Goal: Transaction & Acquisition: Purchase product/service

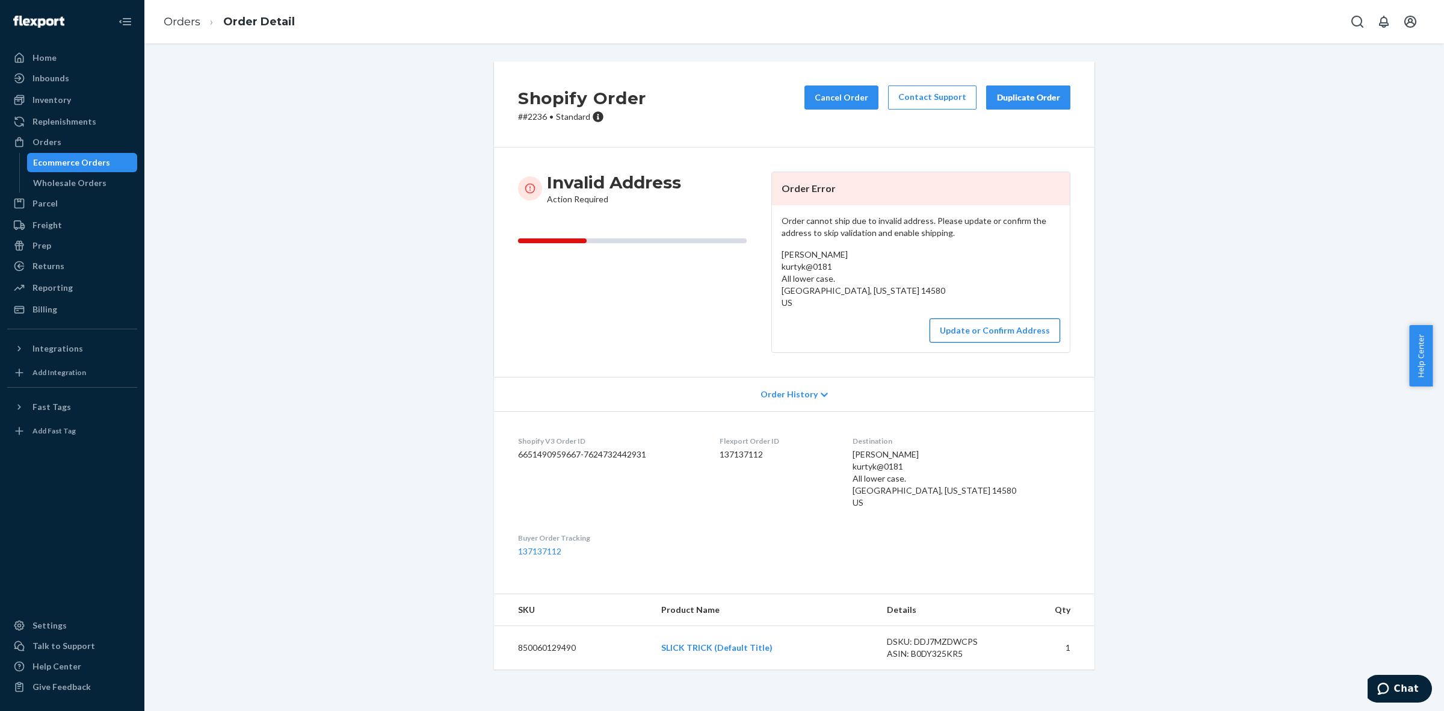
click at [950, 328] on button "Update or Confirm Address" at bounding box center [995, 330] width 131 height 24
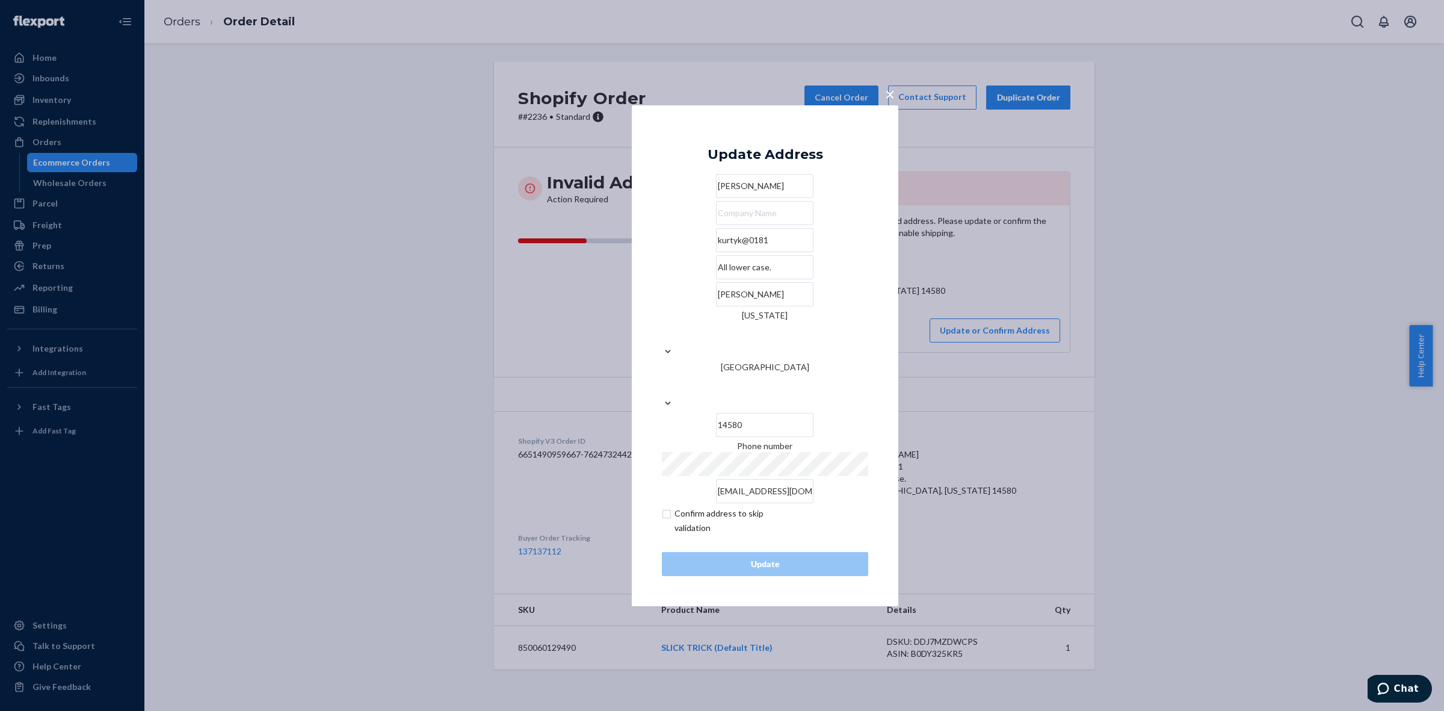
click at [741, 252] on input "kurtyk@0181" at bounding box center [764, 240] width 97 height 24
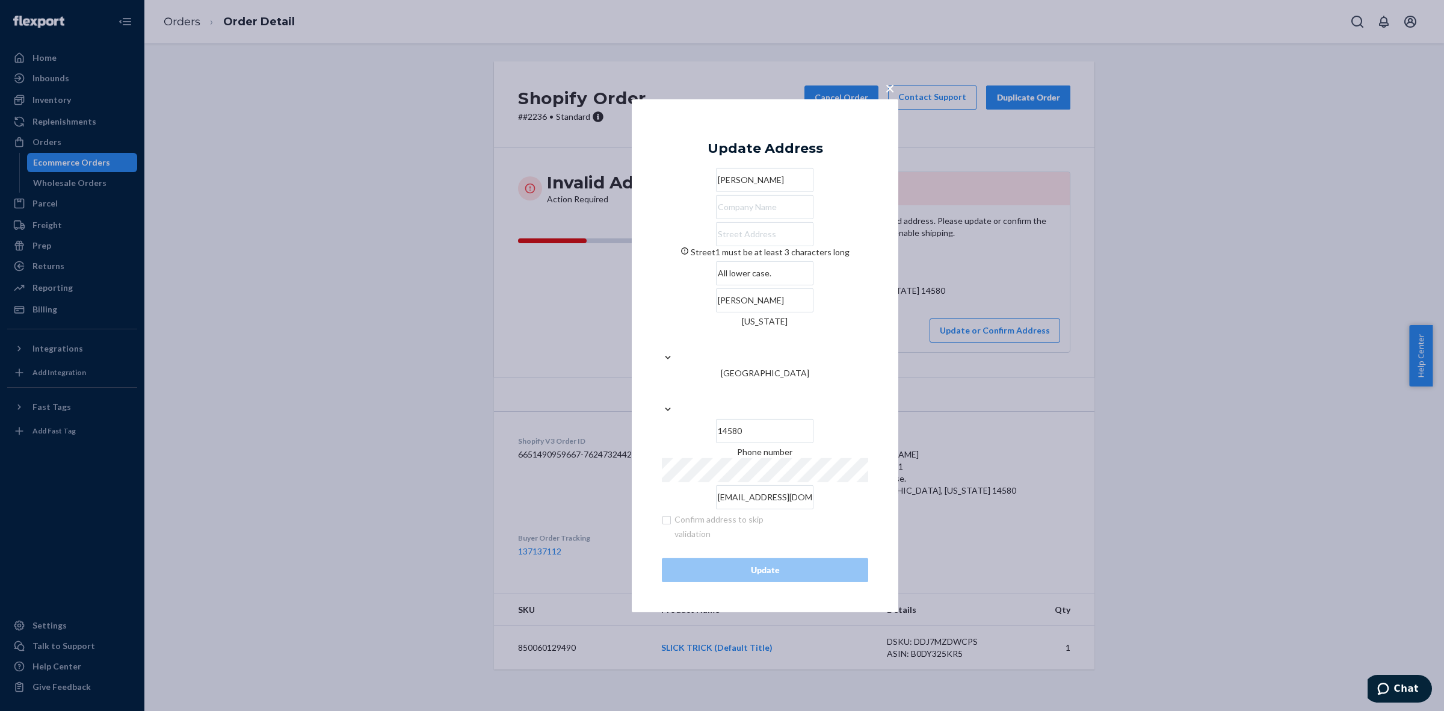
click at [741, 285] on input "All lower case." at bounding box center [764, 273] width 97 height 24
click at [757, 246] on input "Street1 must be at least 3 characters long" at bounding box center [764, 234] width 97 height 24
paste input "[STREET_ADDRESS] [GEOGRAPHIC_DATA], NY 14580"
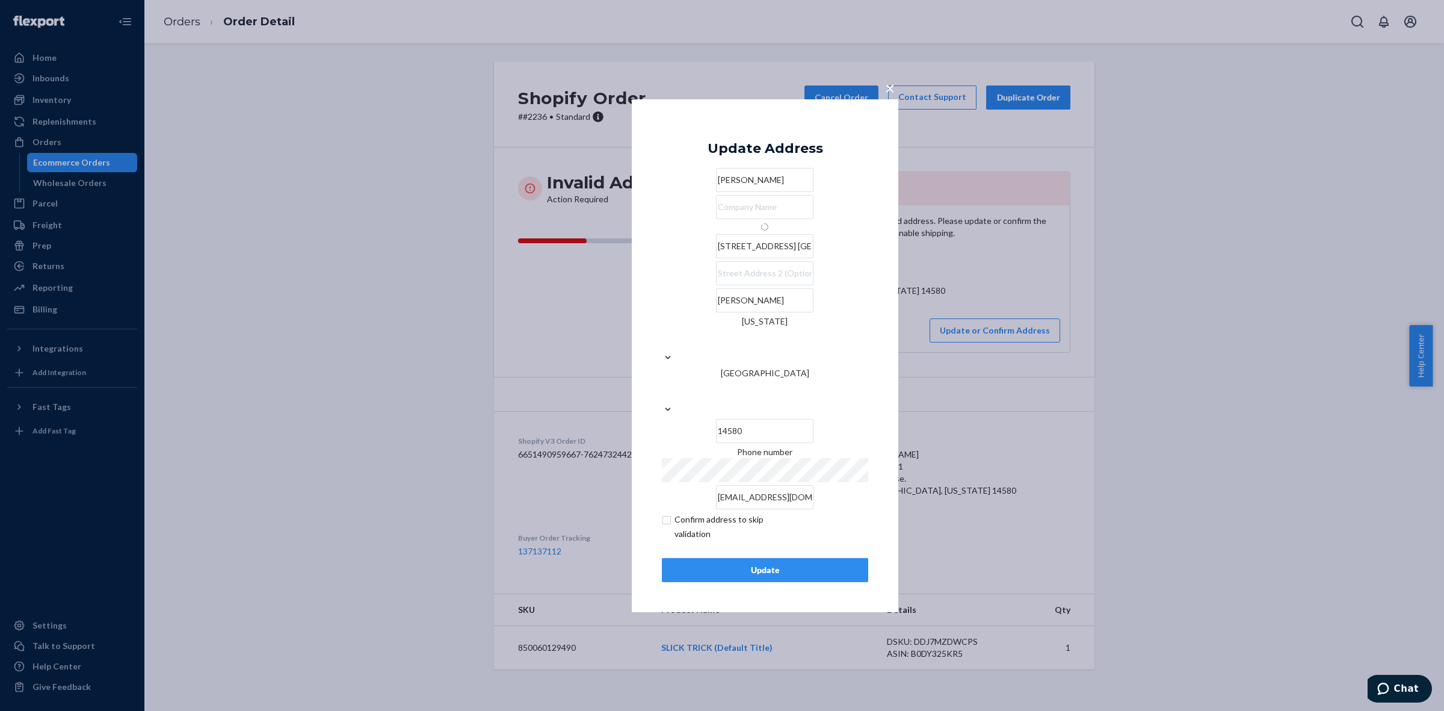
type input "[STREET_ADDRESS]"
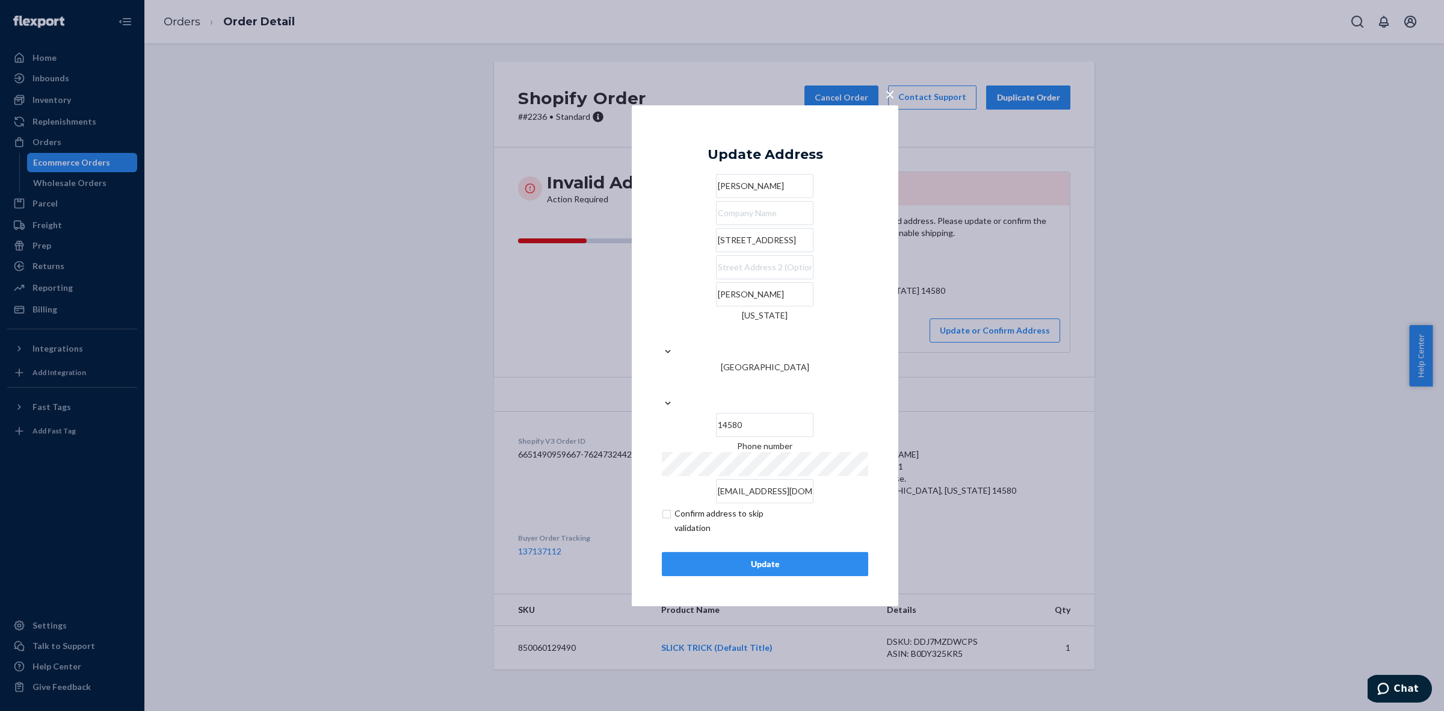
click at [793, 558] on div "Update" at bounding box center [765, 564] width 186 height 12
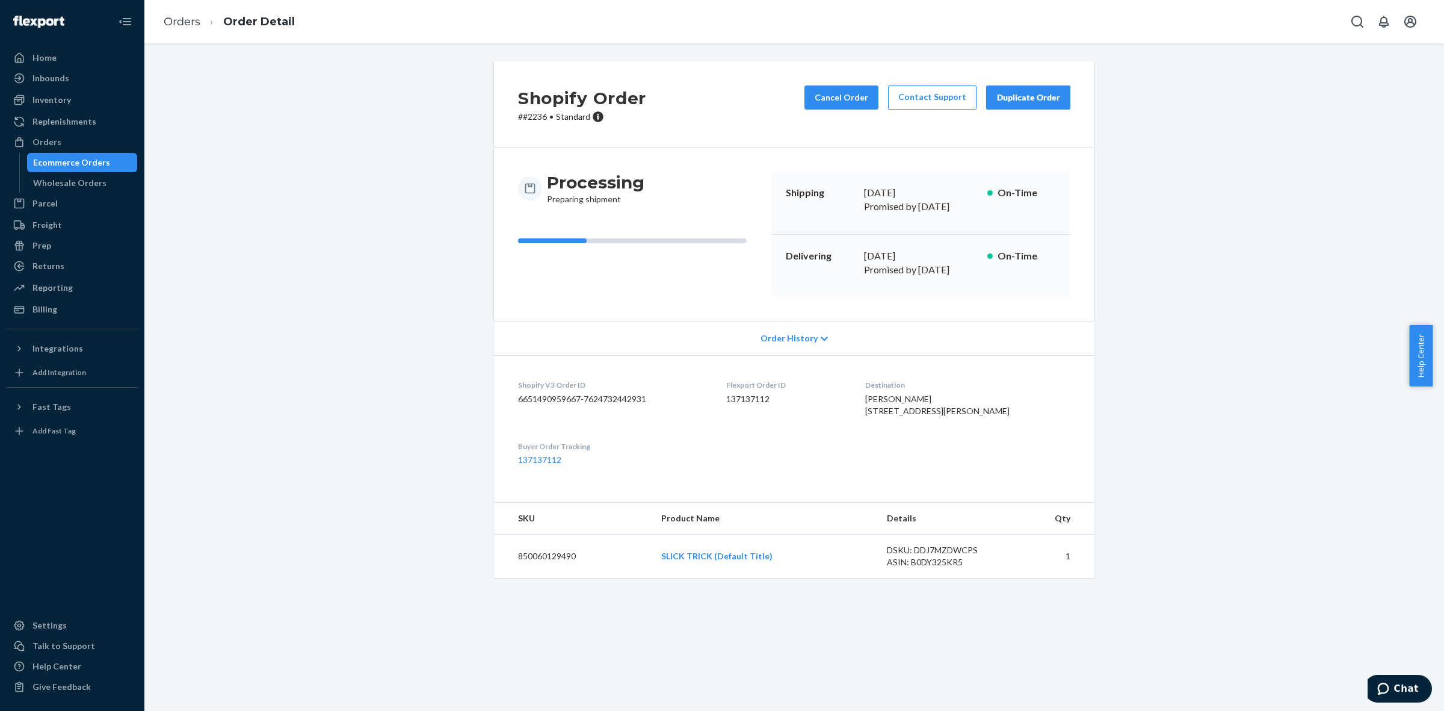
click at [97, 160] on div "Ecommerce Orders" at bounding box center [71, 162] width 77 height 12
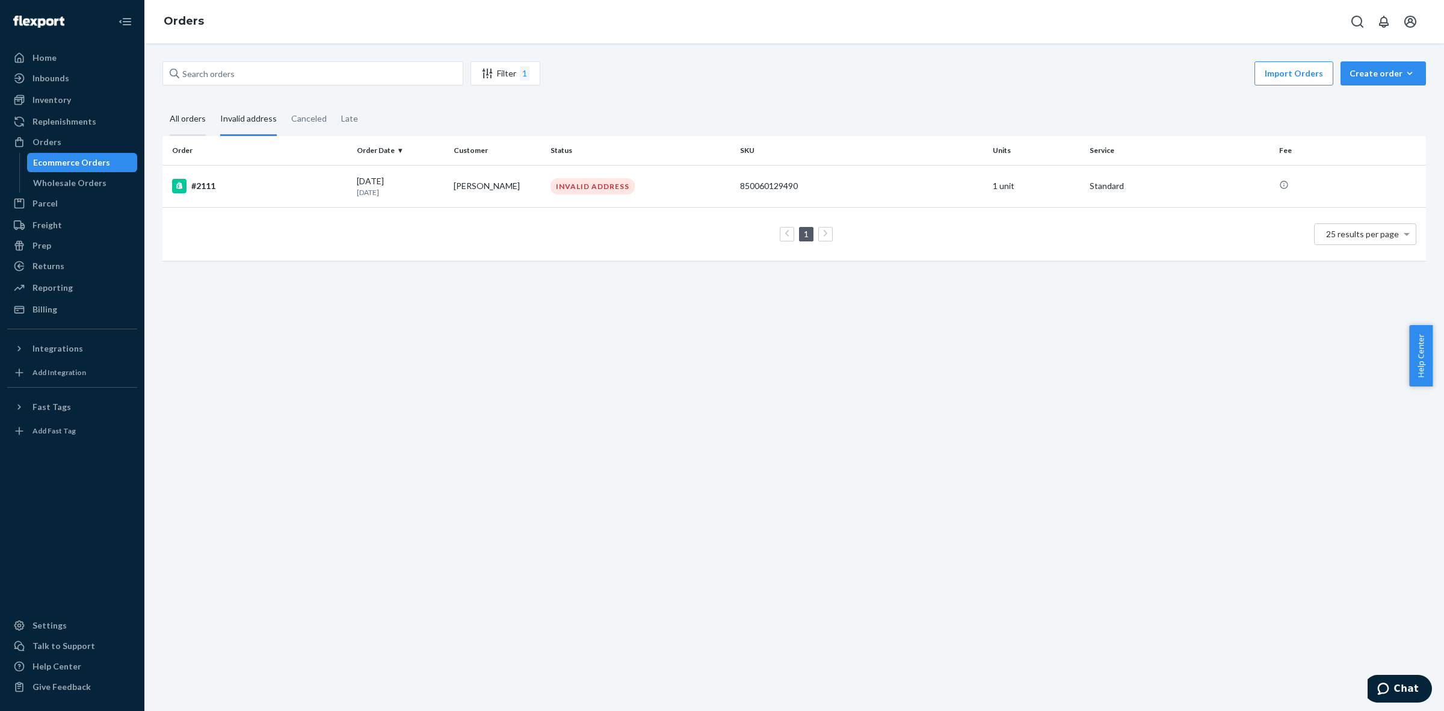
click at [193, 125] on div "All orders" at bounding box center [188, 119] width 36 height 33
click at [162, 103] on input "All orders" at bounding box center [162, 103] width 0 height 0
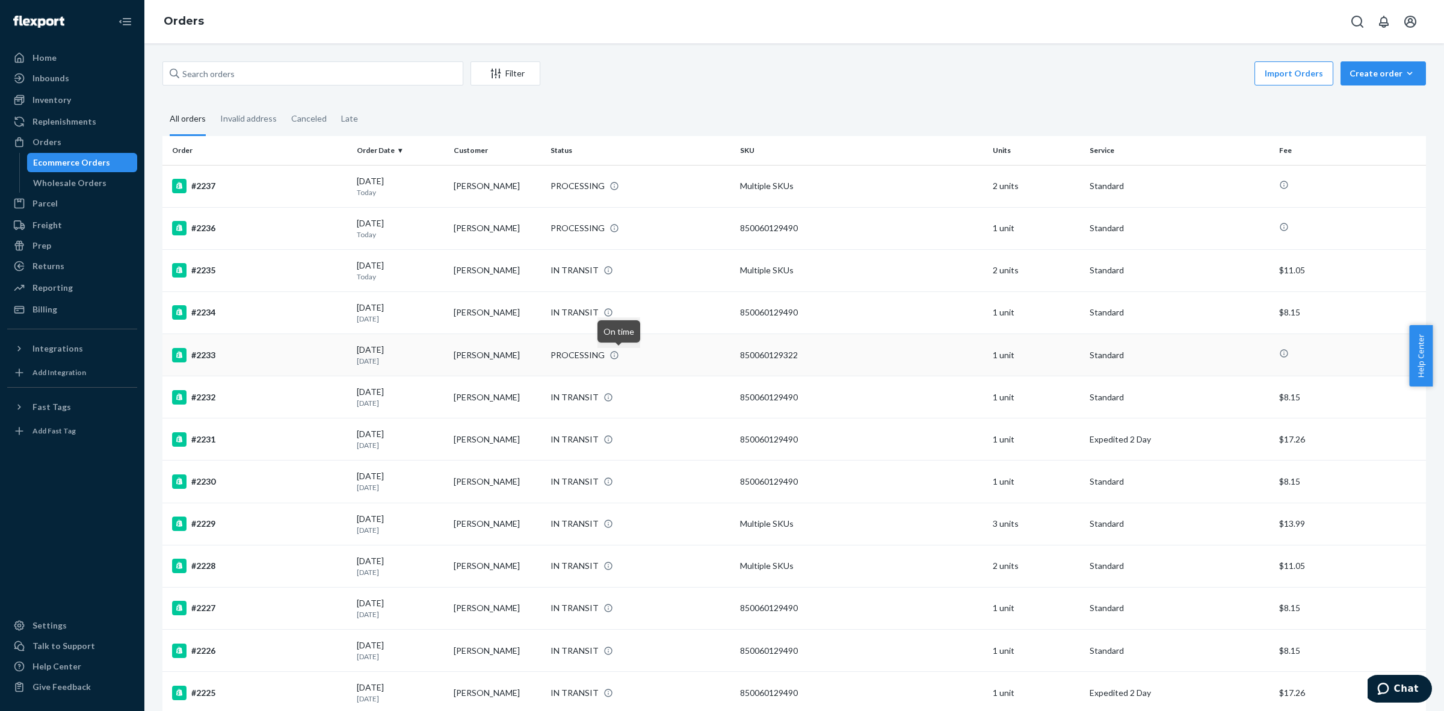
click at [619, 357] on icon at bounding box center [615, 355] width 10 height 10
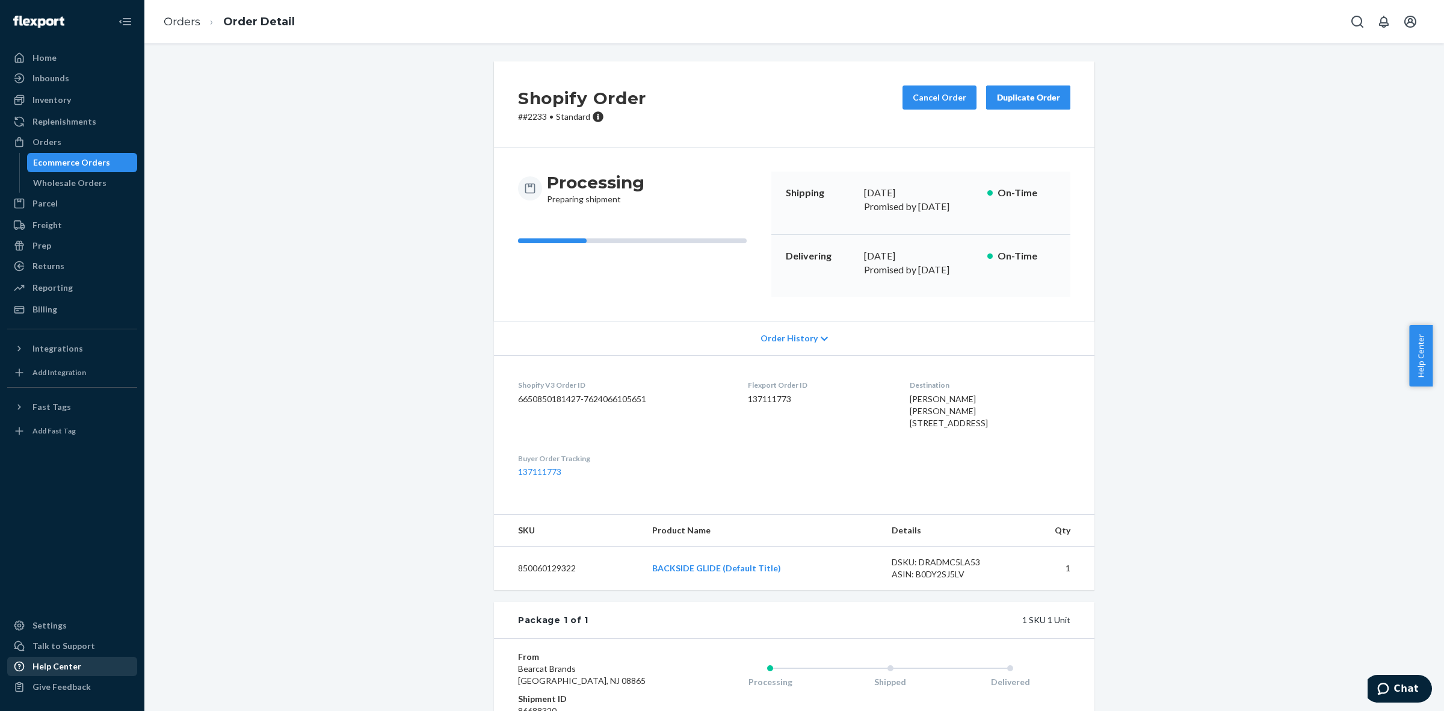
click at [58, 662] on div "Help Center" at bounding box center [56, 666] width 49 height 12
click at [81, 173] on link "Wholesale Orders" at bounding box center [82, 182] width 111 height 19
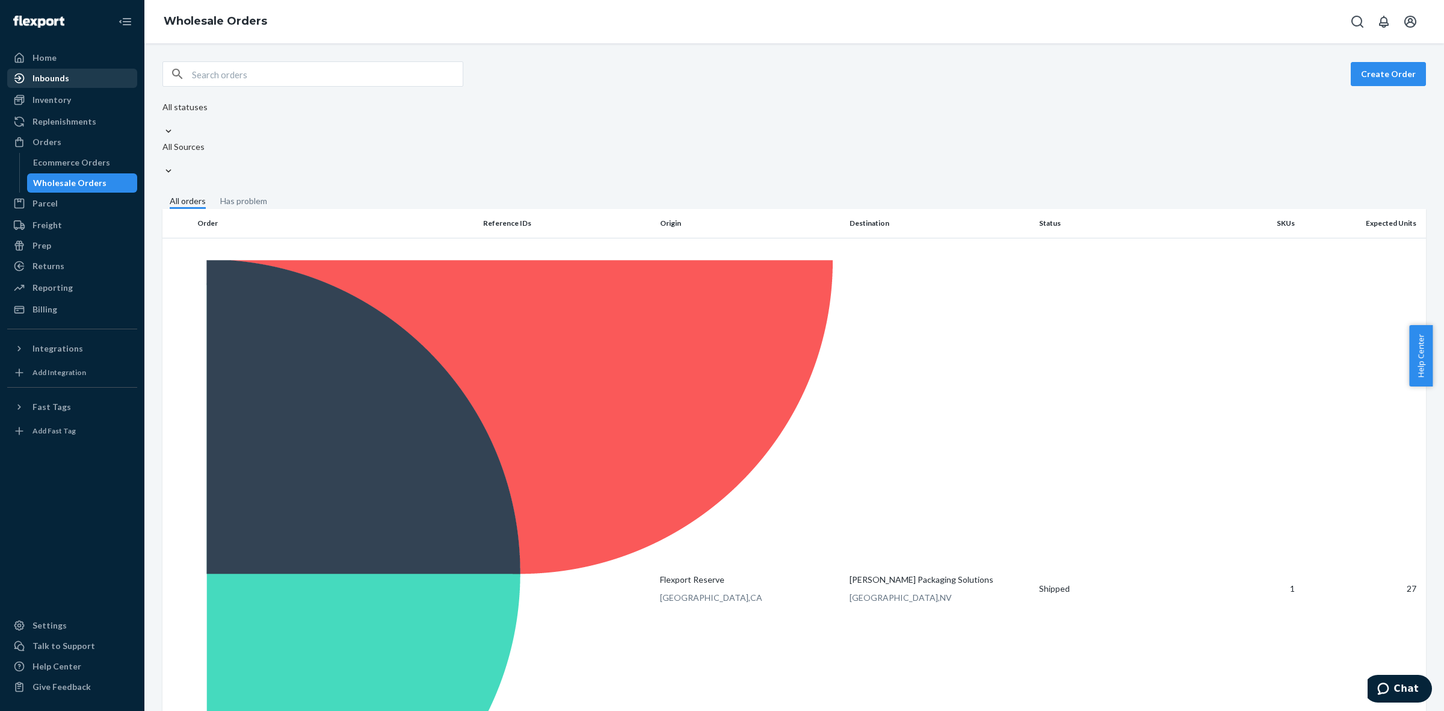
click at [74, 87] on link "Inbounds" at bounding box center [72, 78] width 130 height 19
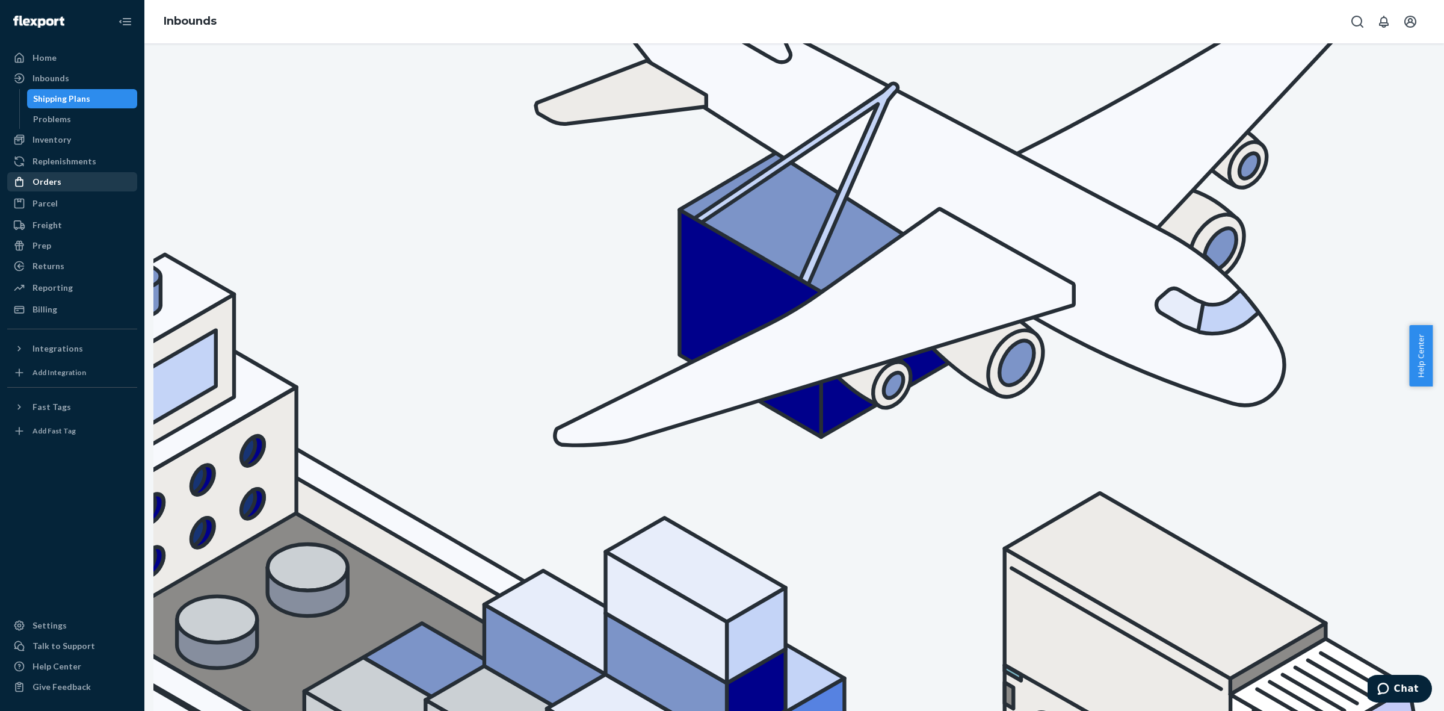
click at [64, 181] on div "Orders" at bounding box center [72, 181] width 128 height 17
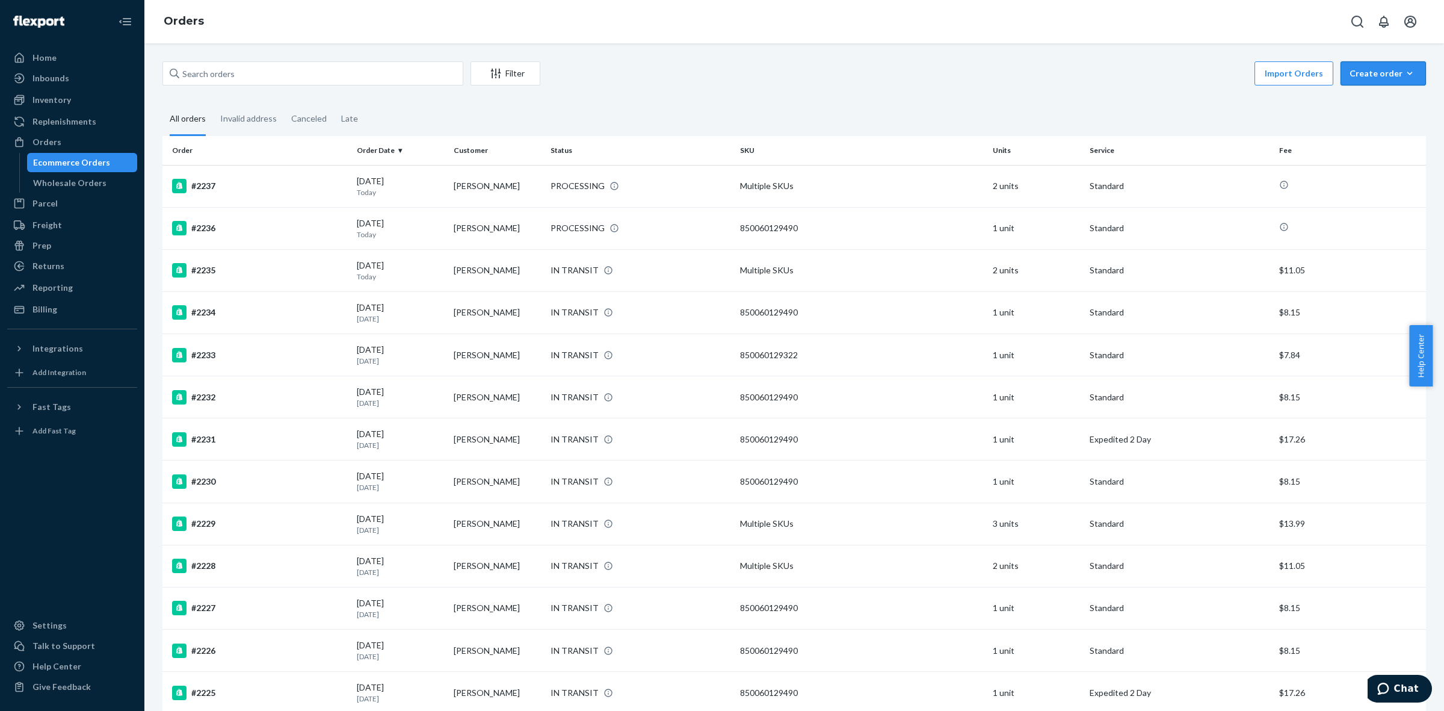
click at [1385, 85] on button "Create order Ecommerce order Removal order" at bounding box center [1383, 73] width 85 height 24
click at [1362, 92] on span "Ecommerce order" at bounding box center [1352, 88] width 66 height 8
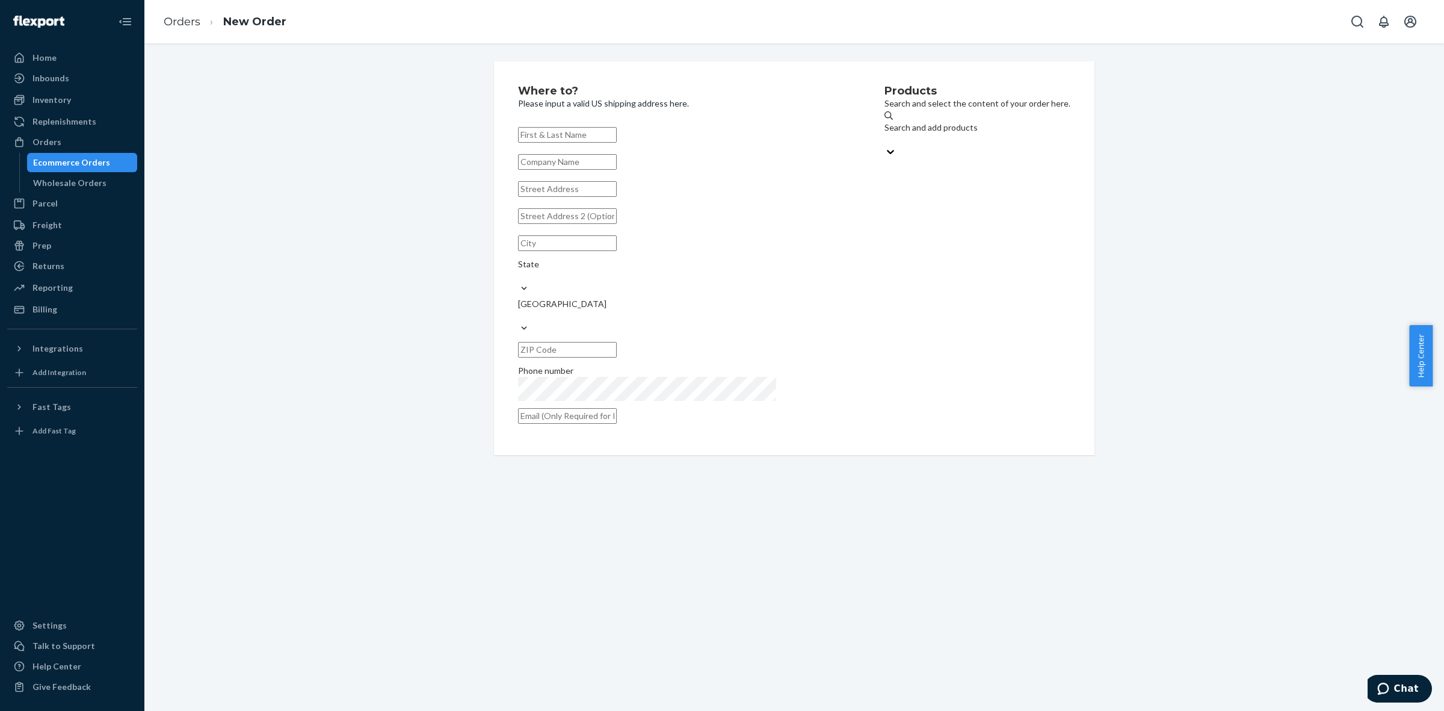
click at [611, 197] on input "text" at bounding box center [567, 189] width 99 height 16
type input "[STREET_ADDRESS][PERSON_NAME]"
type input "Austin"
type input "78701"
click at [927, 125] on div "Search and add products" at bounding box center [978, 134] width 186 height 24
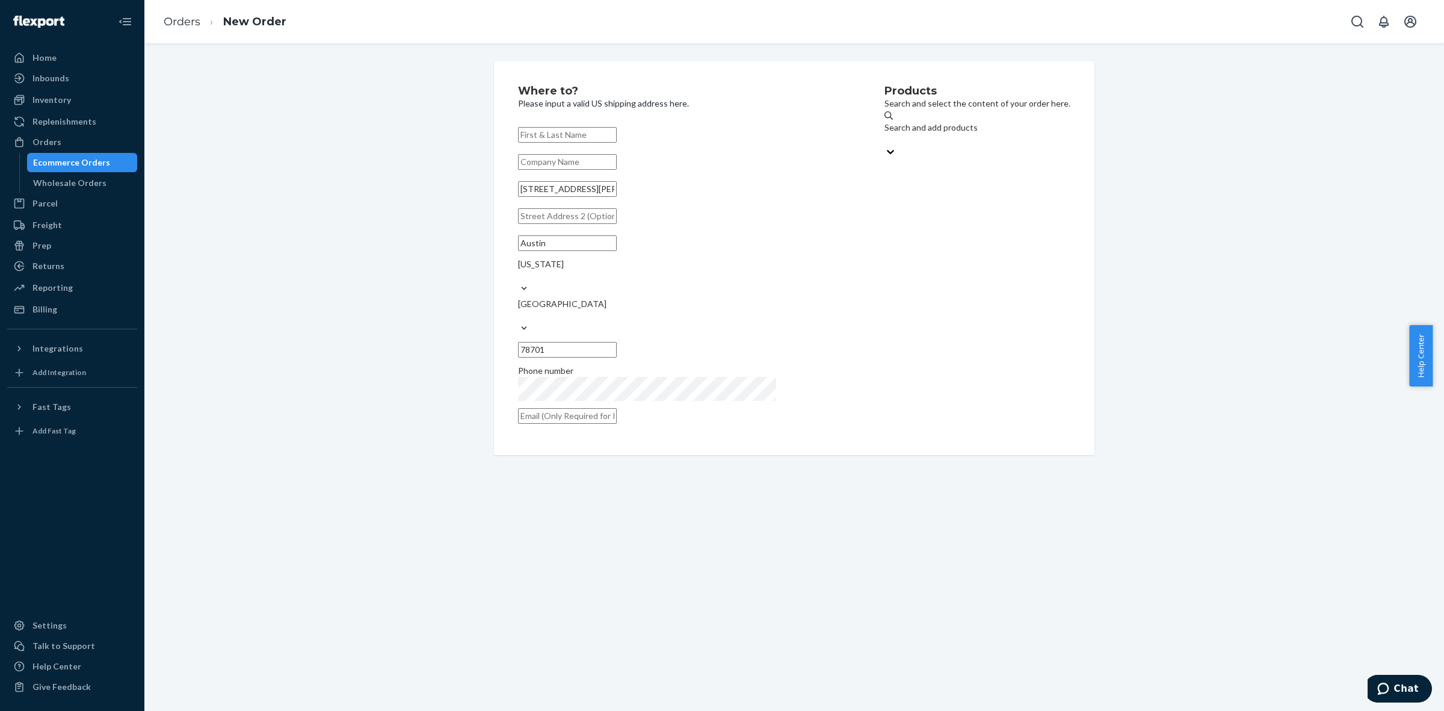
click at [886, 134] on input "Search and add products" at bounding box center [885, 140] width 1 height 12
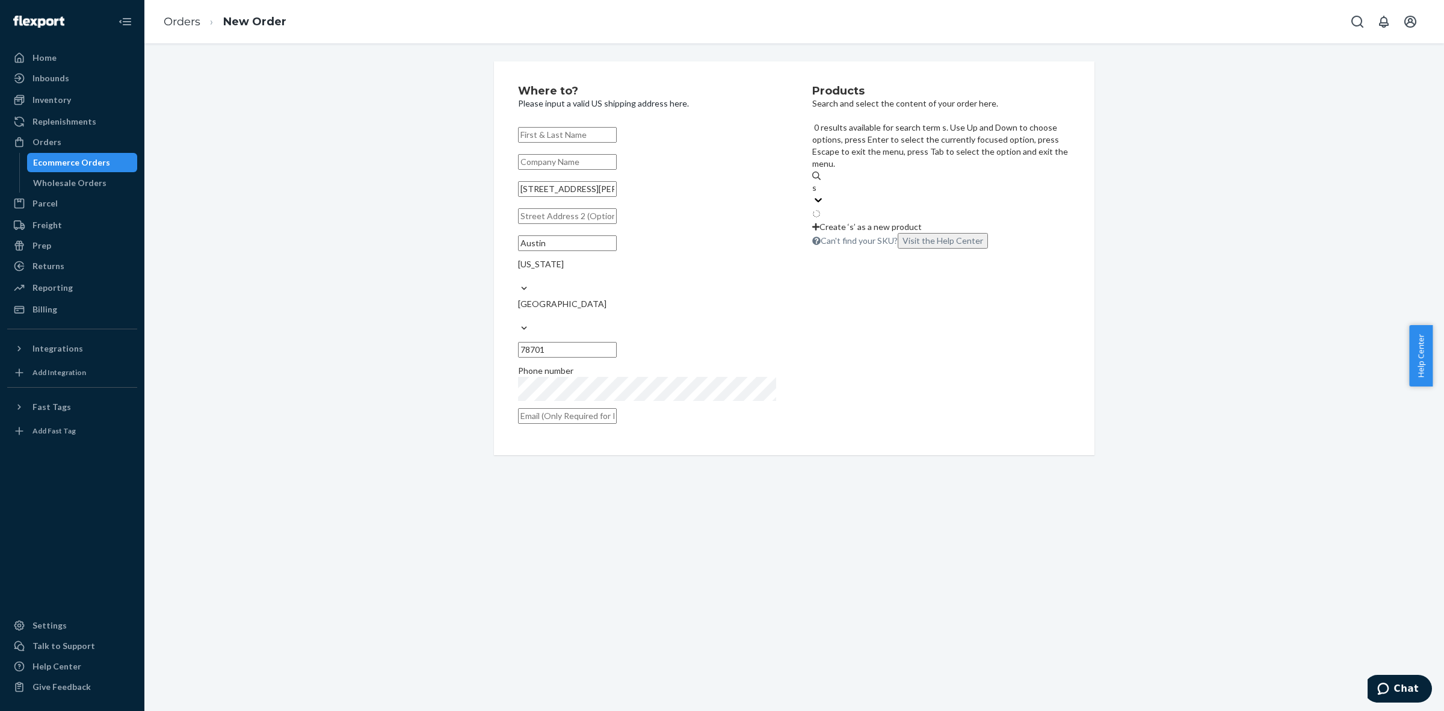
type input "sl"
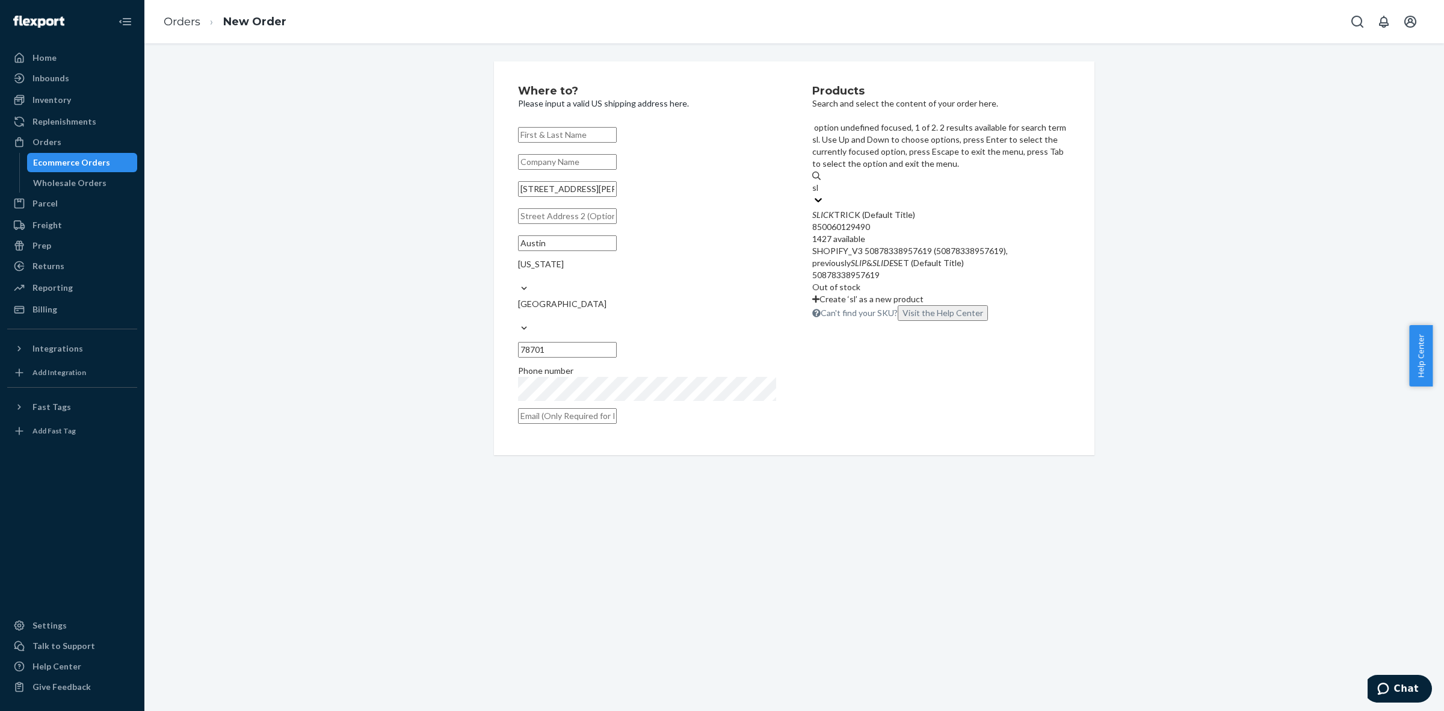
click at [922, 209] on div "SLICK TRICK (Default Title) 850060129490 1427 available" at bounding box center [941, 227] width 258 height 36
click at [820, 182] on input "sl" at bounding box center [815, 188] width 7 height 12
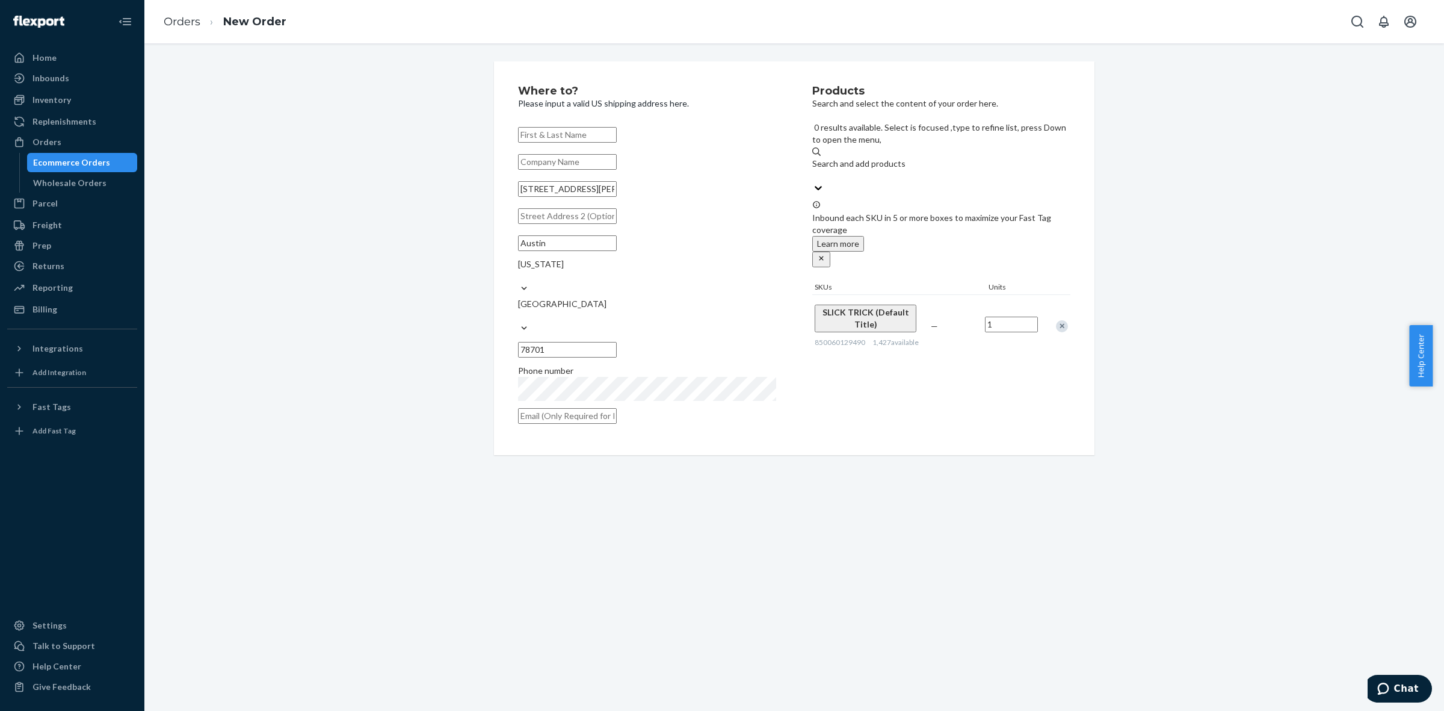
click at [849, 350] on div "Products Search and select the content of your order here. 0 results available.…" at bounding box center [941, 257] width 258 height 345
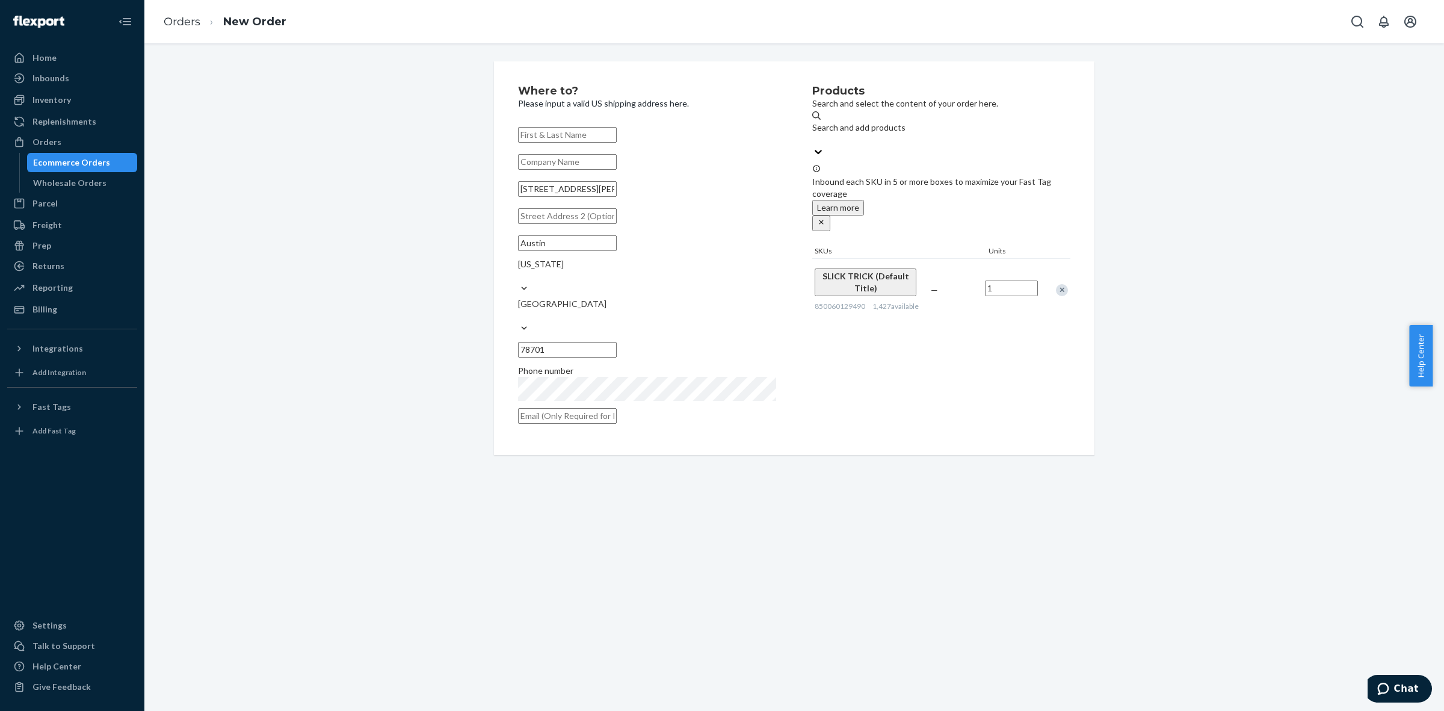
click at [617, 134] on input "text" at bounding box center [567, 135] width 99 height 16
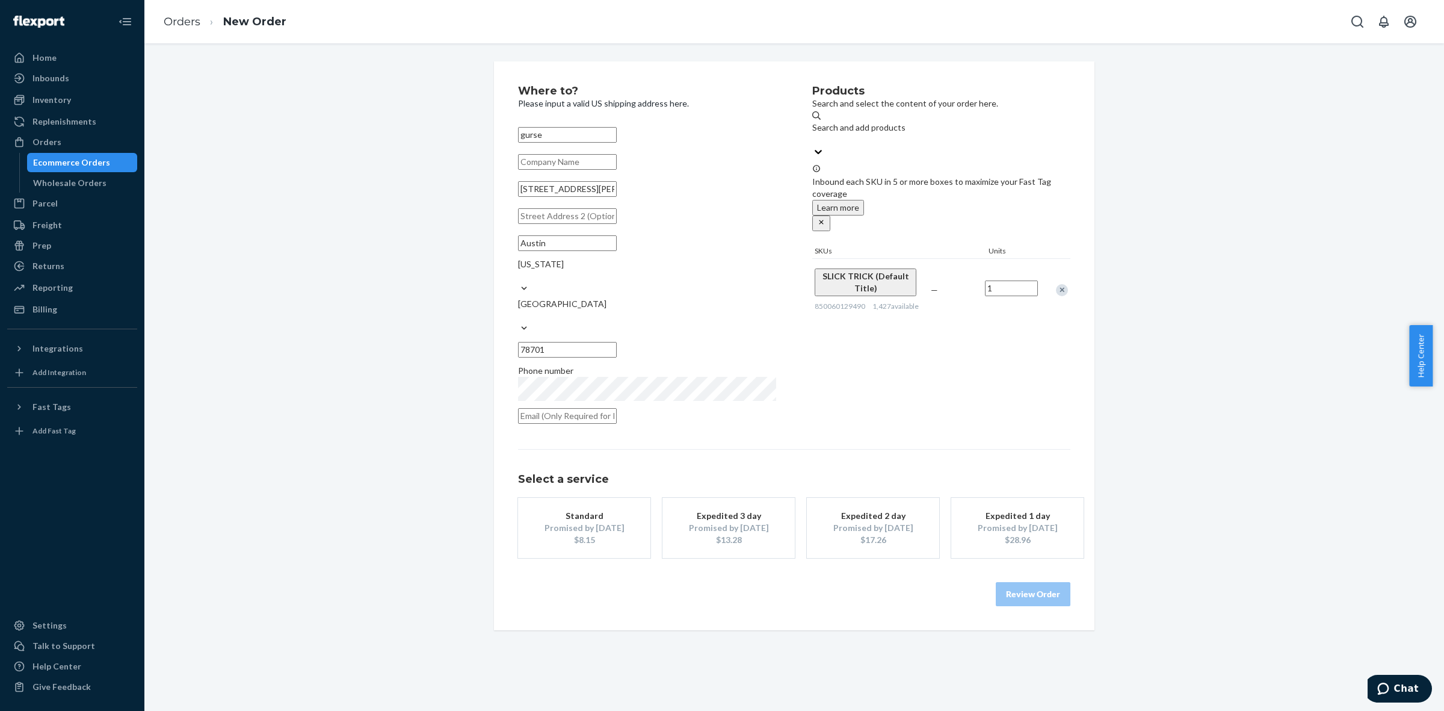
type input "gurse"
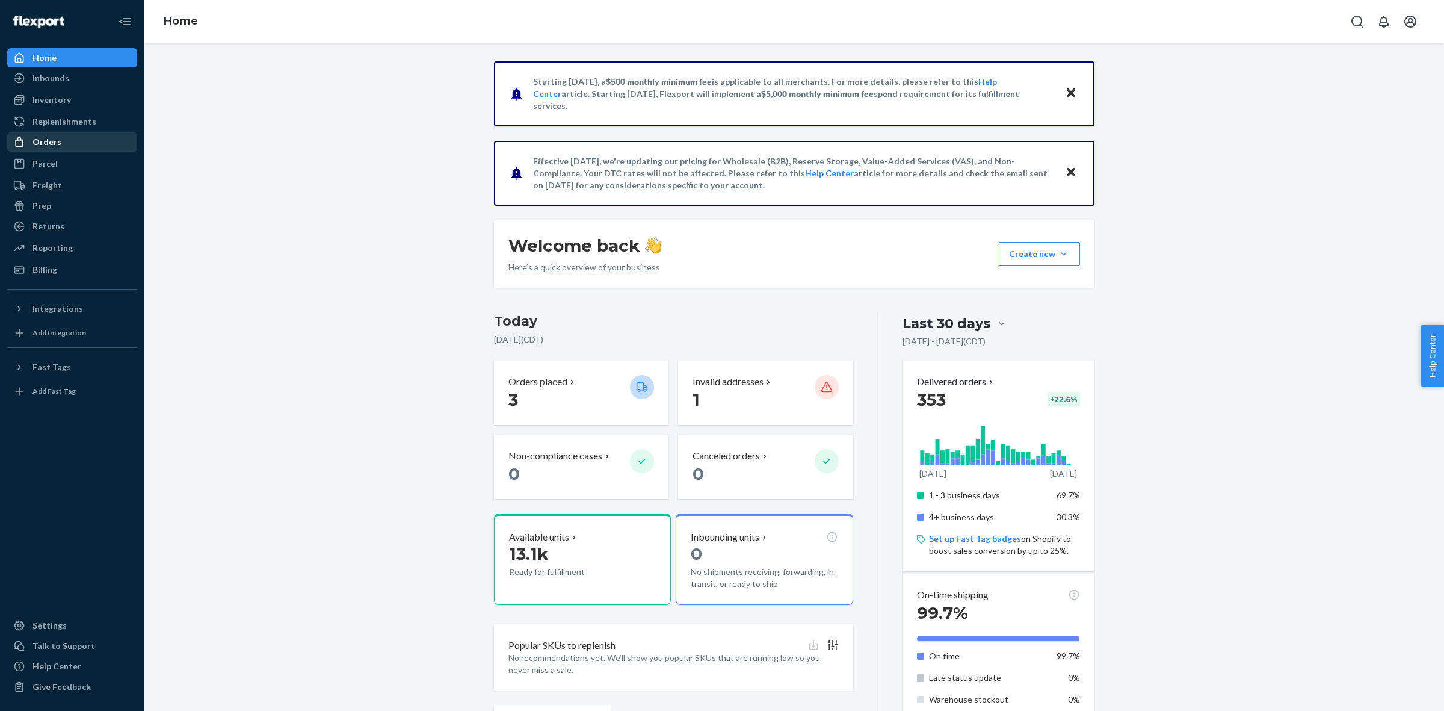
click at [59, 139] on div "Orders" at bounding box center [72, 142] width 128 height 17
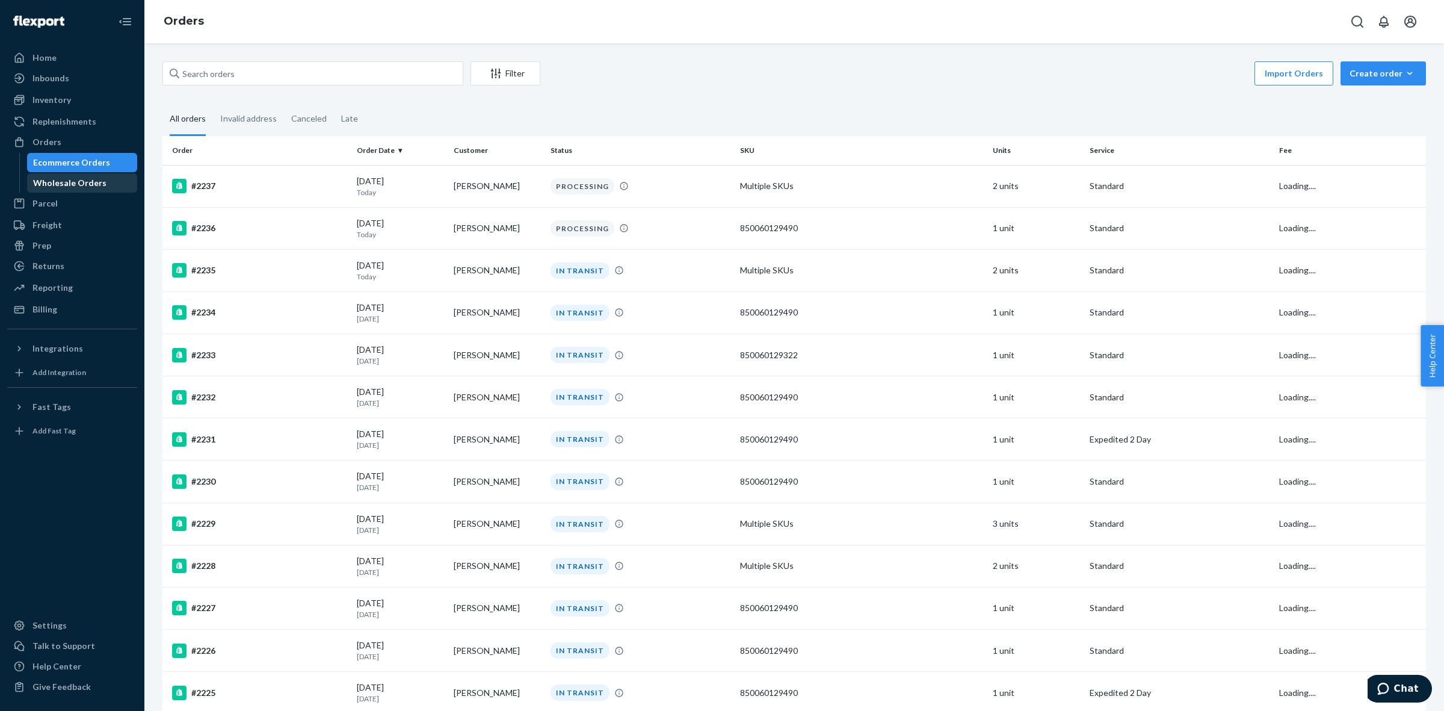
click at [65, 187] on div "Wholesale Orders" at bounding box center [69, 183] width 73 height 12
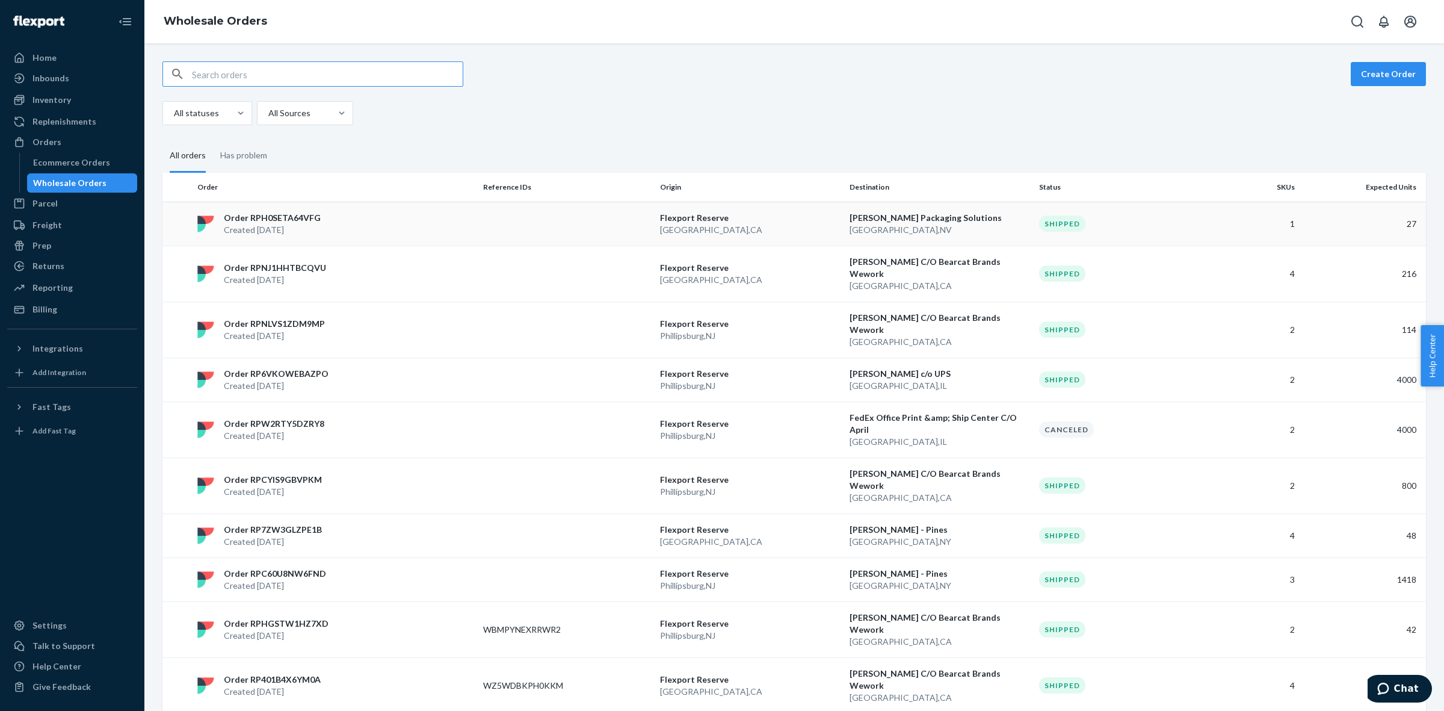
click at [980, 220] on p "[PERSON_NAME] Packaging Solutions" at bounding box center [940, 218] width 180 height 12
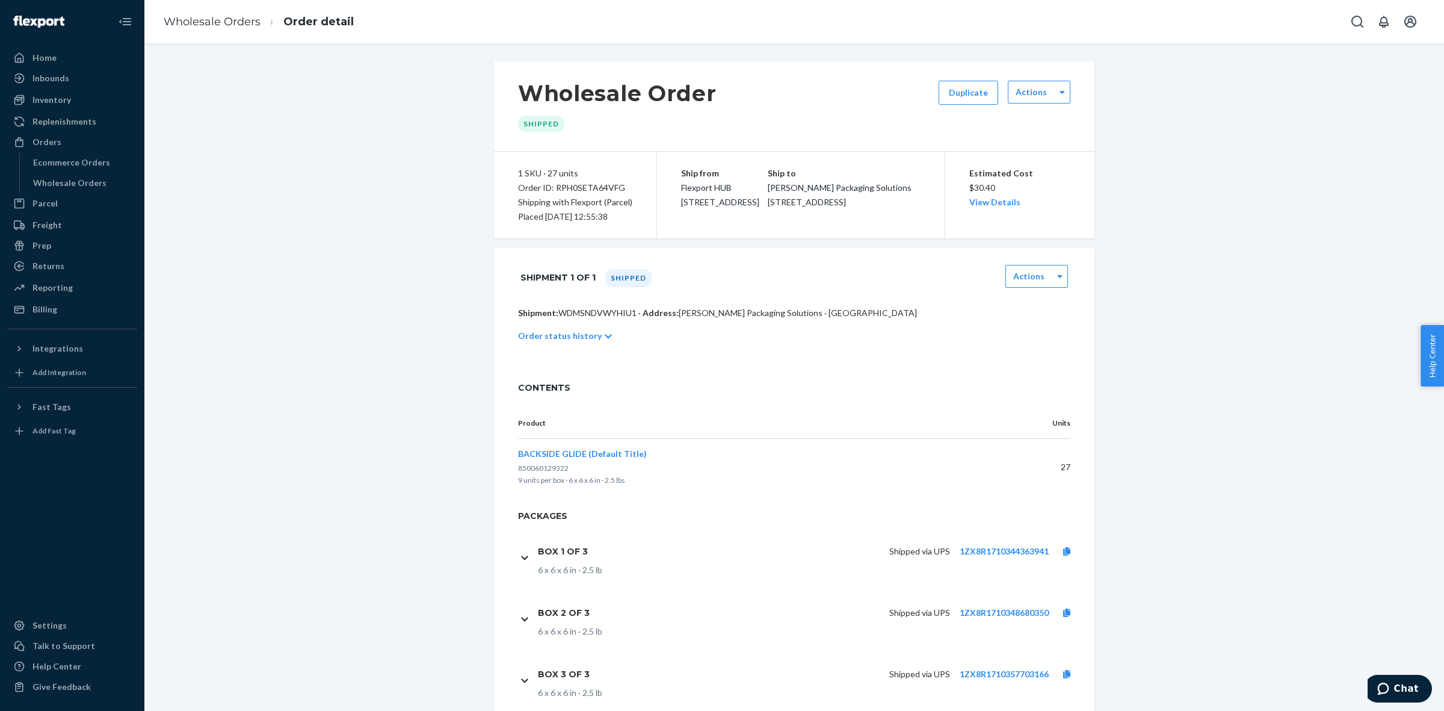
scroll to position [53, 0]
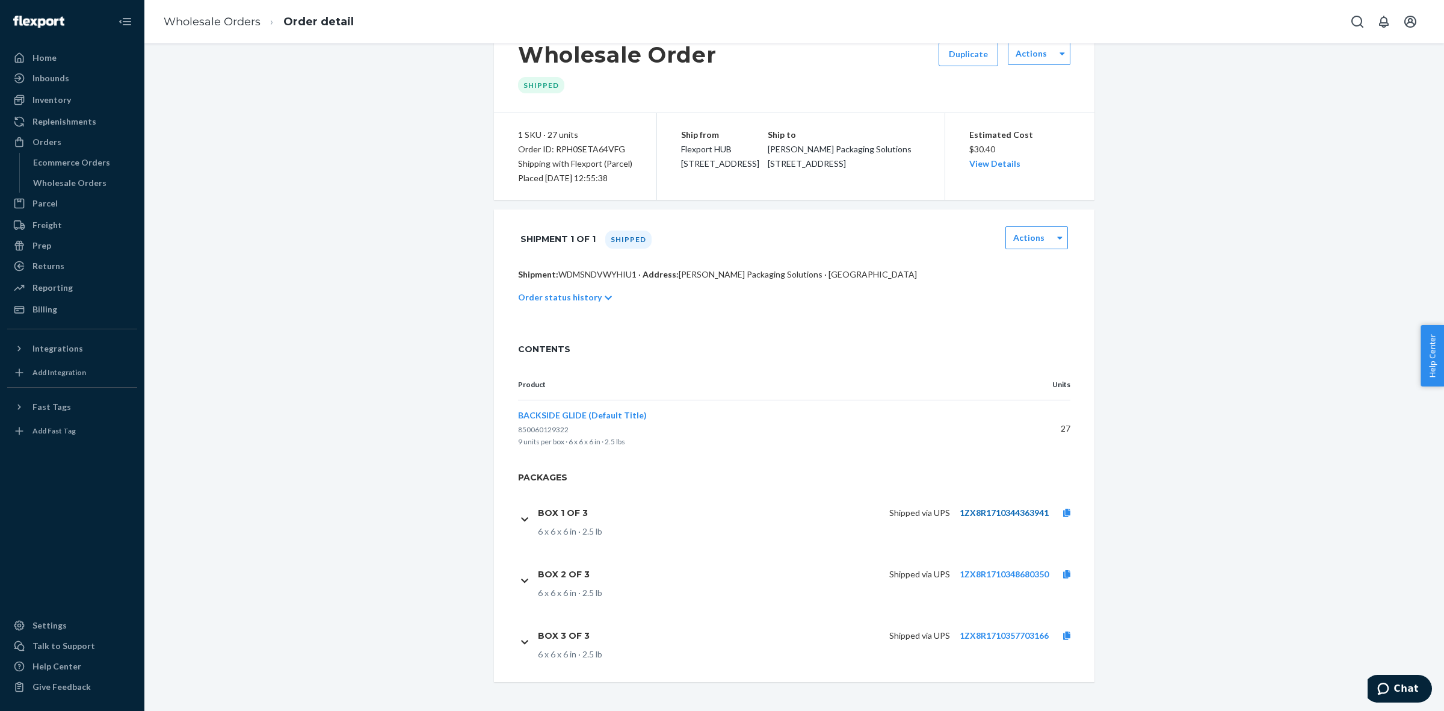
click at [1025, 515] on link "1ZX8R1710344363941" at bounding box center [1004, 512] width 89 height 10
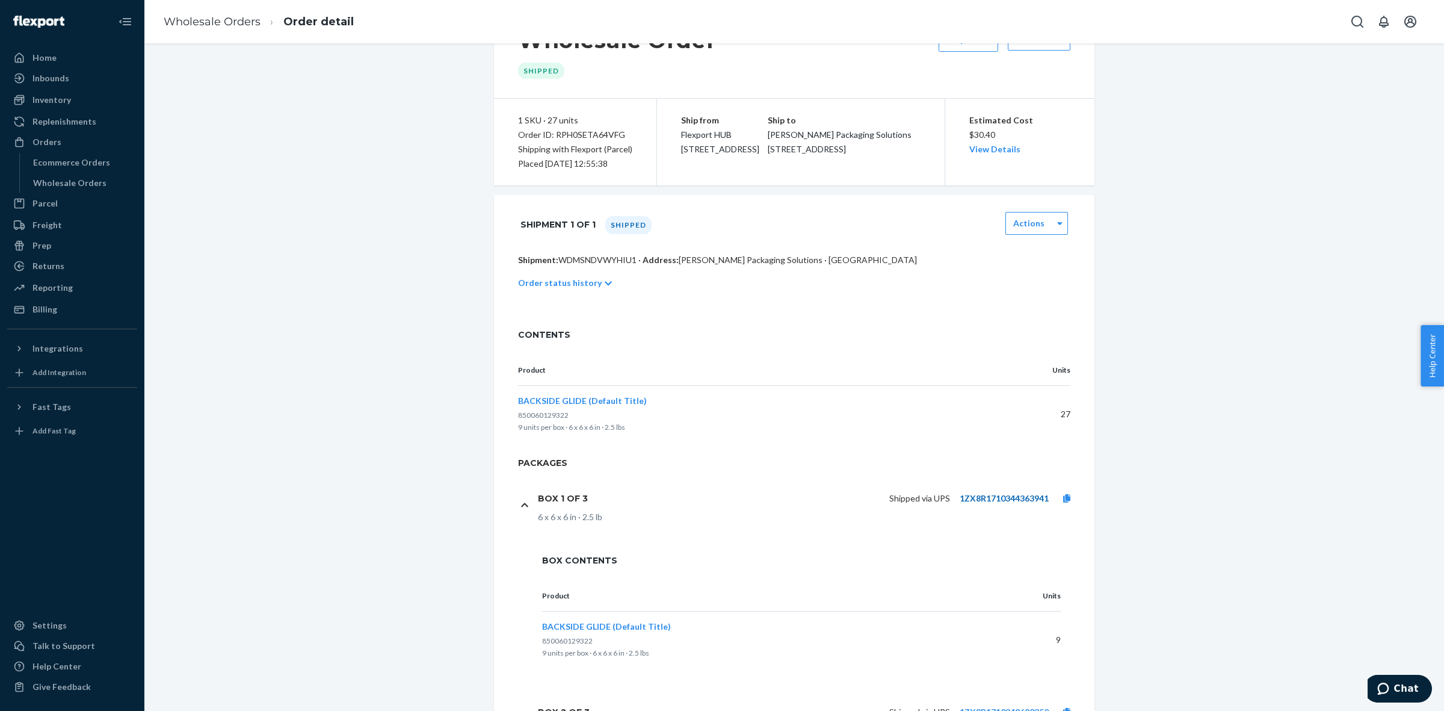
scroll to position [205, 0]
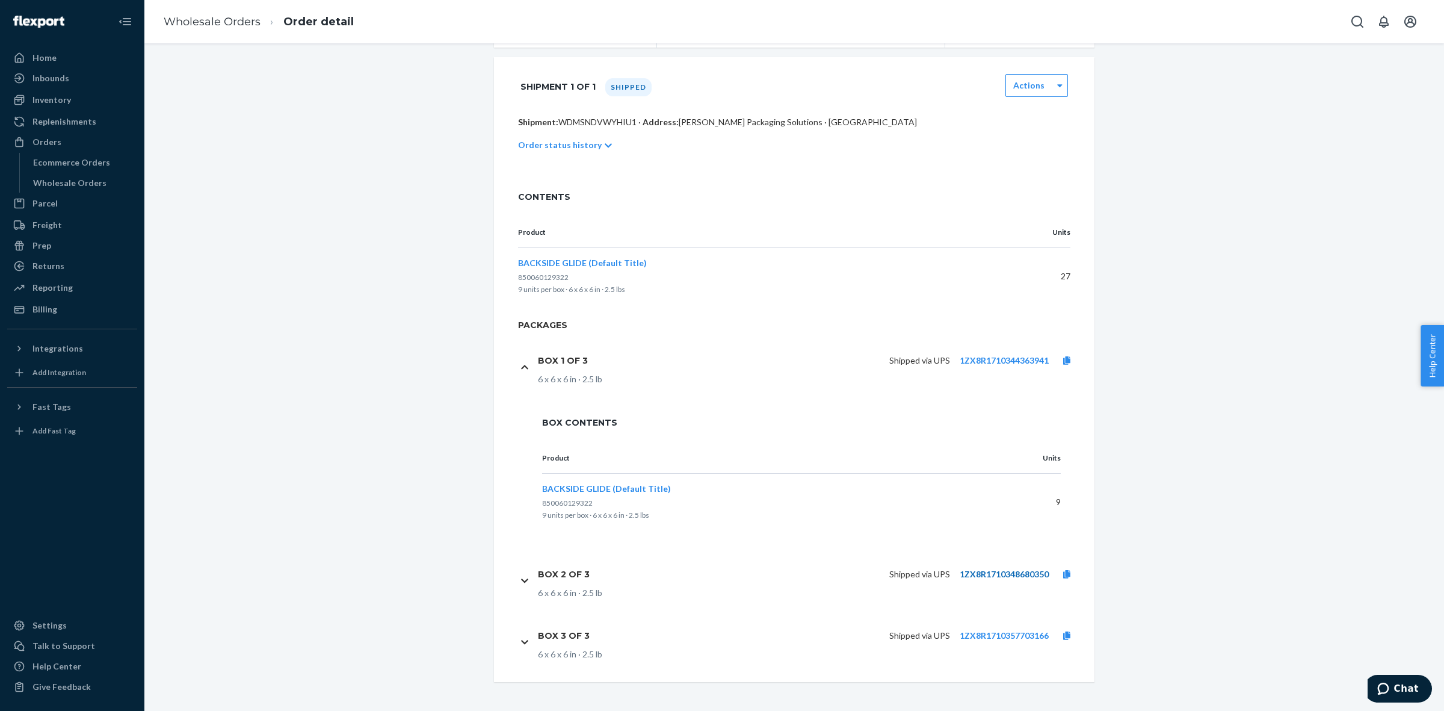
click at [988, 576] on link "1ZX8R1710348680350" at bounding box center [1004, 574] width 89 height 10
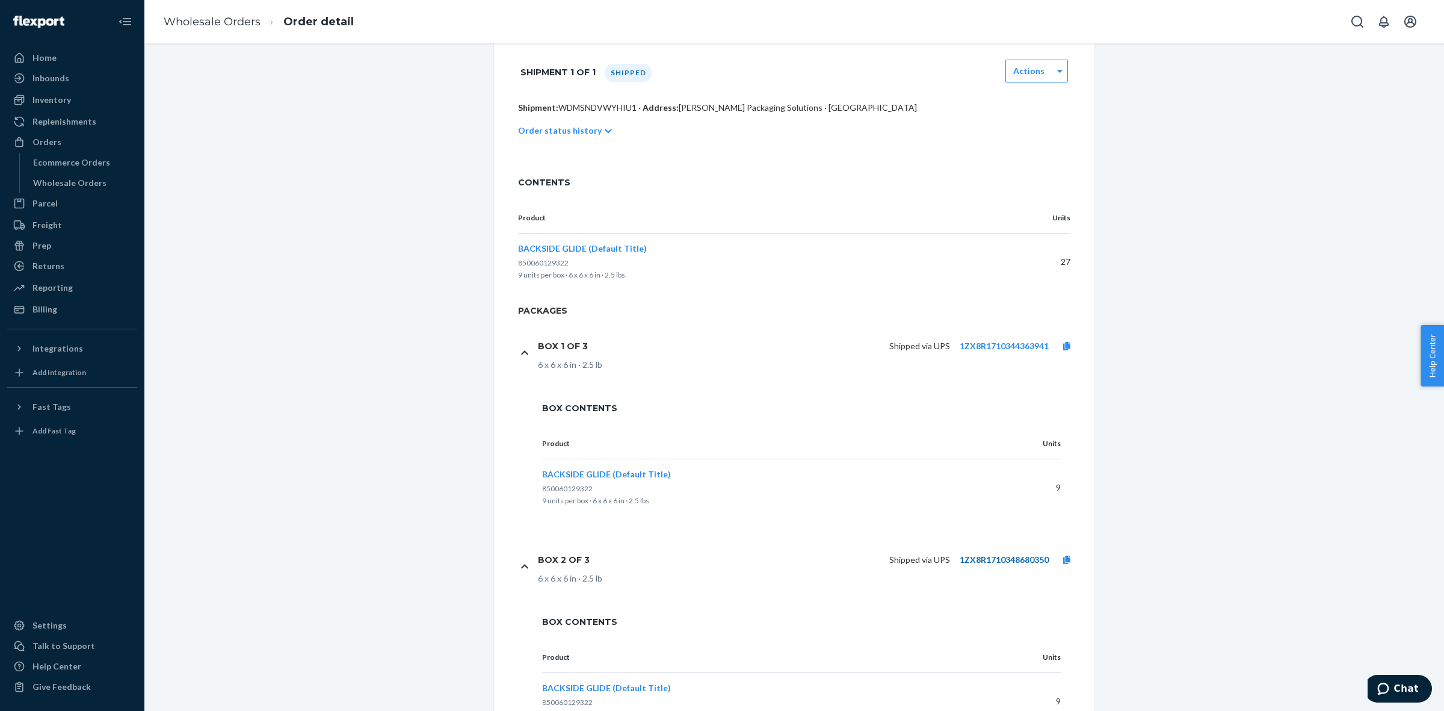
scroll to position [358, 0]
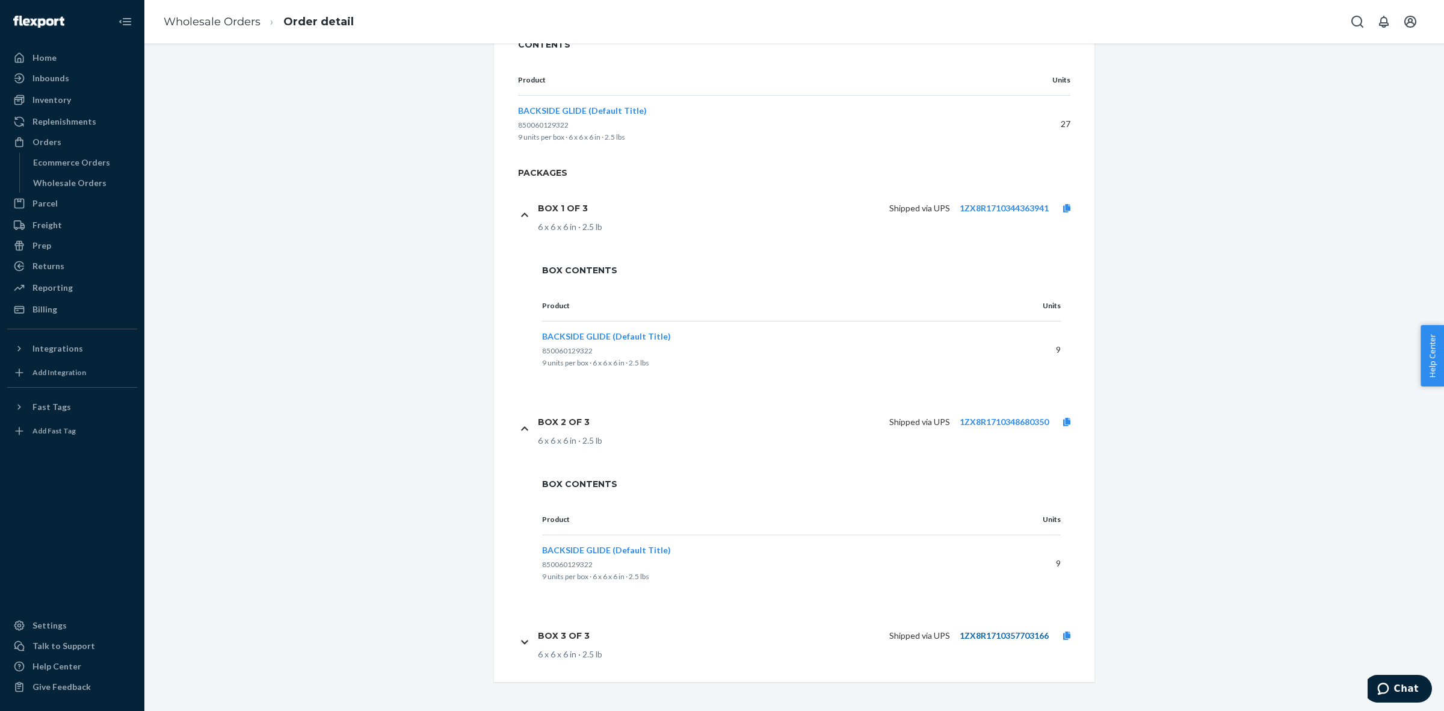
click at [982, 635] on link "1ZX8R1710357703166" at bounding box center [1004, 635] width 89 height 10
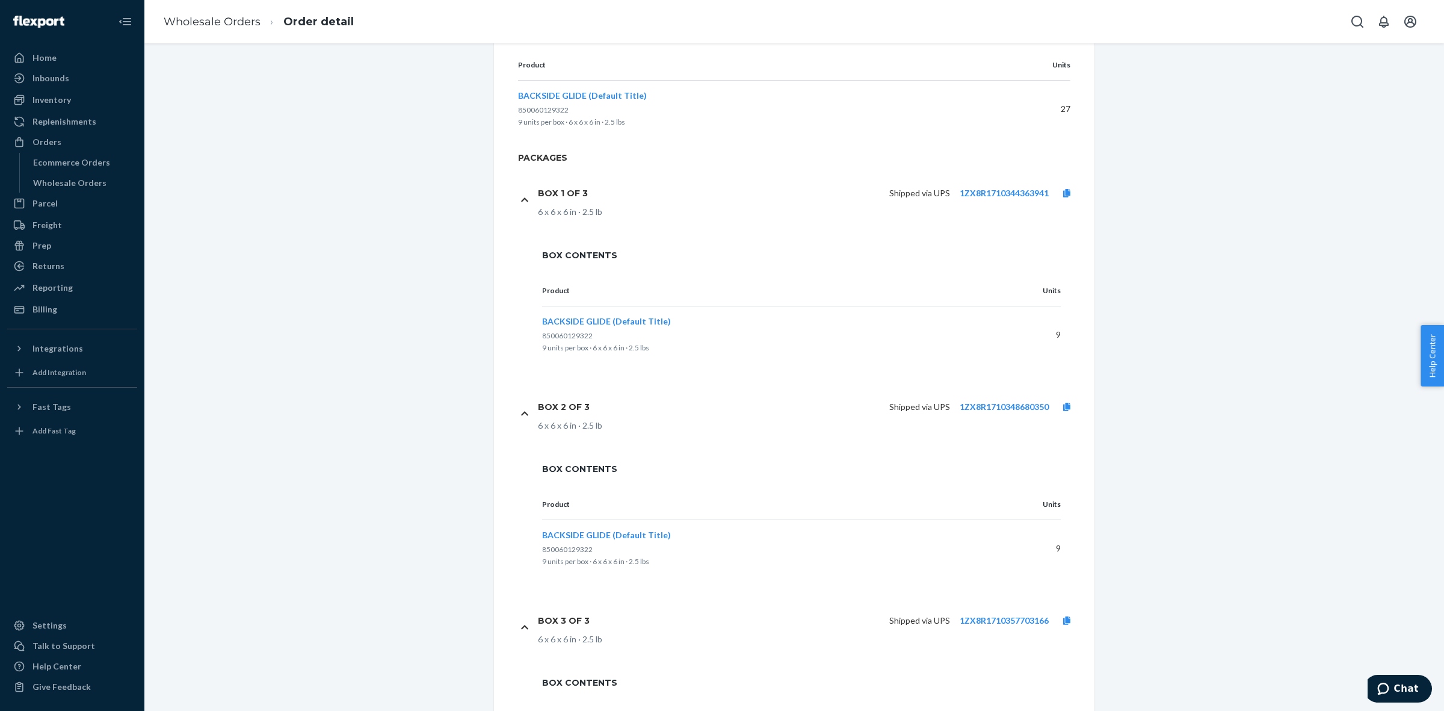
drag, startPoint x: 55, startPoint y: 58, endPoint x: 97, endPoint y: 4, distance: 69.0
click at [55, 58] on div "Home" at bounding box center [72, 57] width 128 height 17
